Goal: Information Seeking & Learning: Learn about a topic

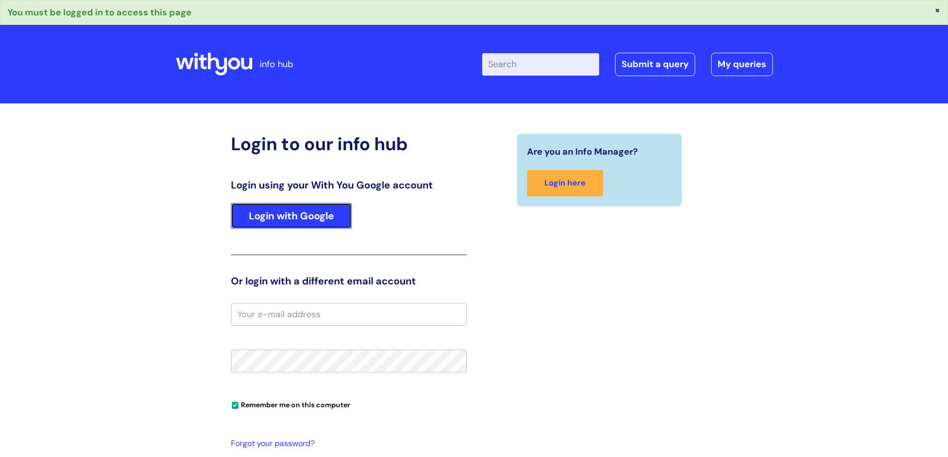
click at [312, 212] on link "Login with Google" at bounding box center [291, 216] width 121 height 26
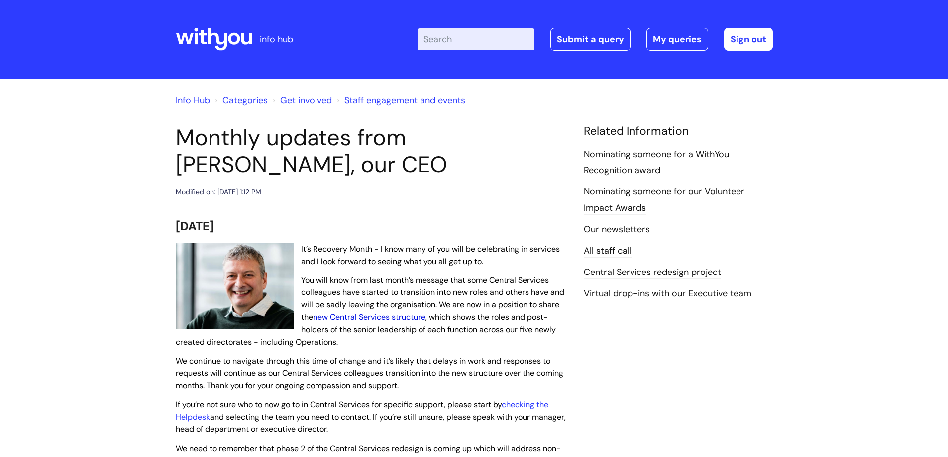
click at [403, 317] on link "new Central Services structure" at bounding box center [369, 317] width 112 height 10
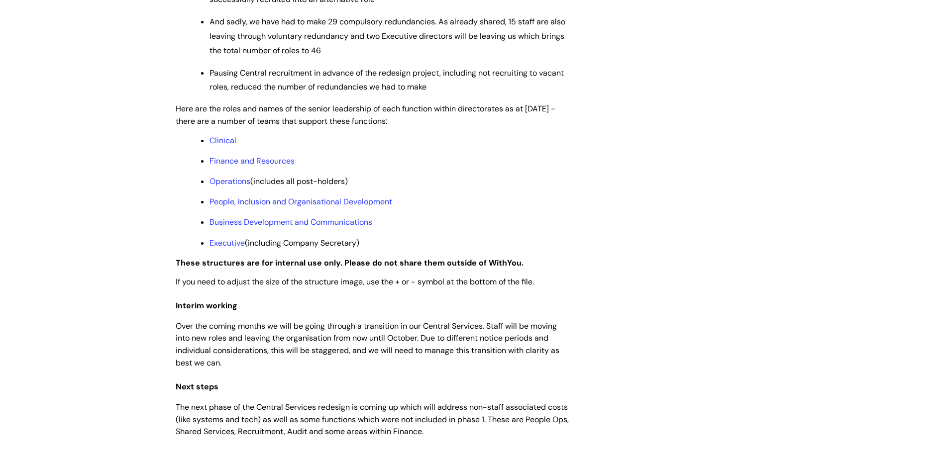
scroll to position [747, 0]
click at [243, 186] on link "Operations" at bounding box center [230, 181] width 41 height 10
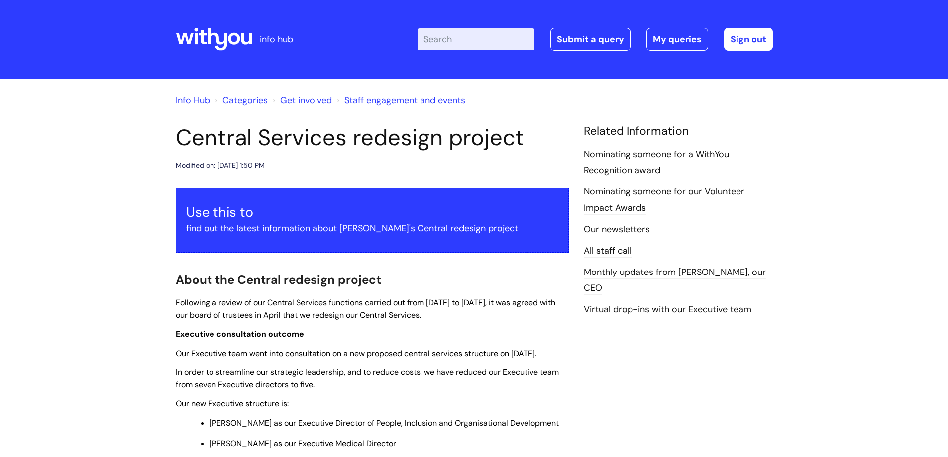
scroll to position [747, 0]
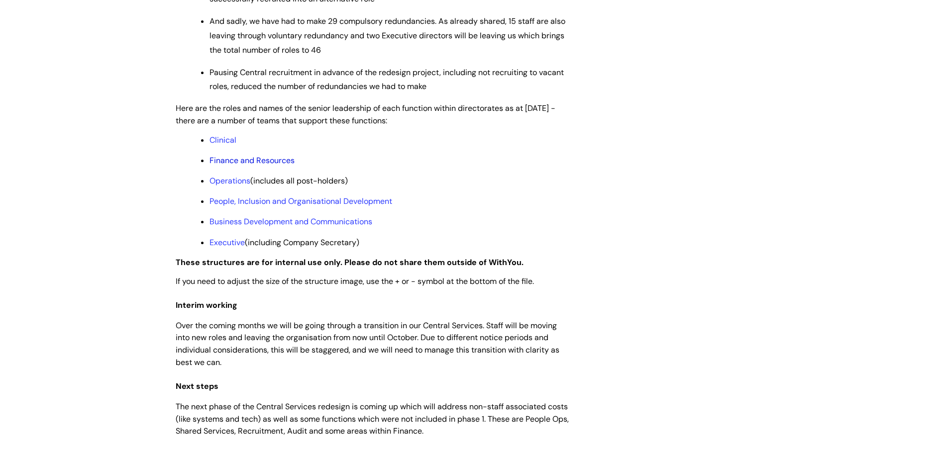
click at [237, 166] on link "Finance and Resources" at bounding box center [252, 160] width 85 height 10
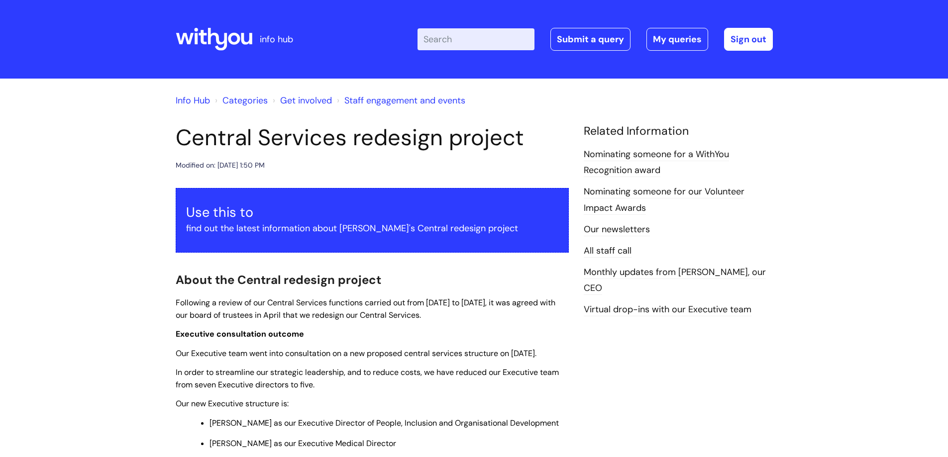
scroll to position [747, 0]
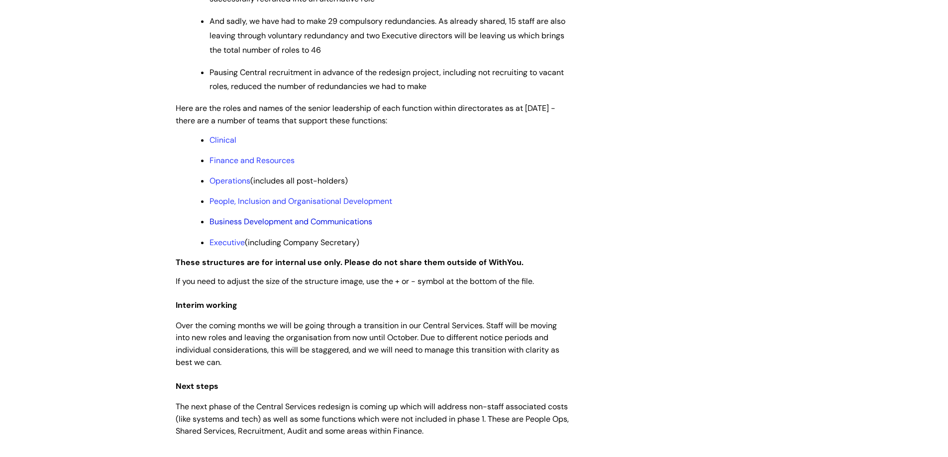
click at [235, 227] on link "Business Development and Communications" at bounding box center [291, 222] width 163 height 10
